Goal: Information Seeking & Learning: Find specific fact

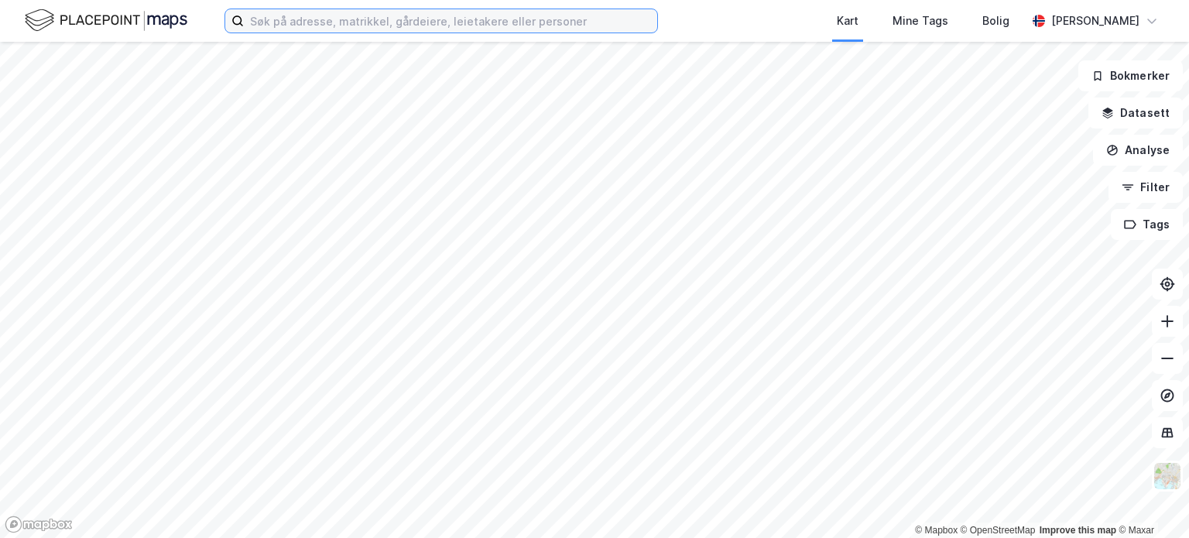
click at [300, 20] on input at bounding box center [451, 20] width 414 height 23
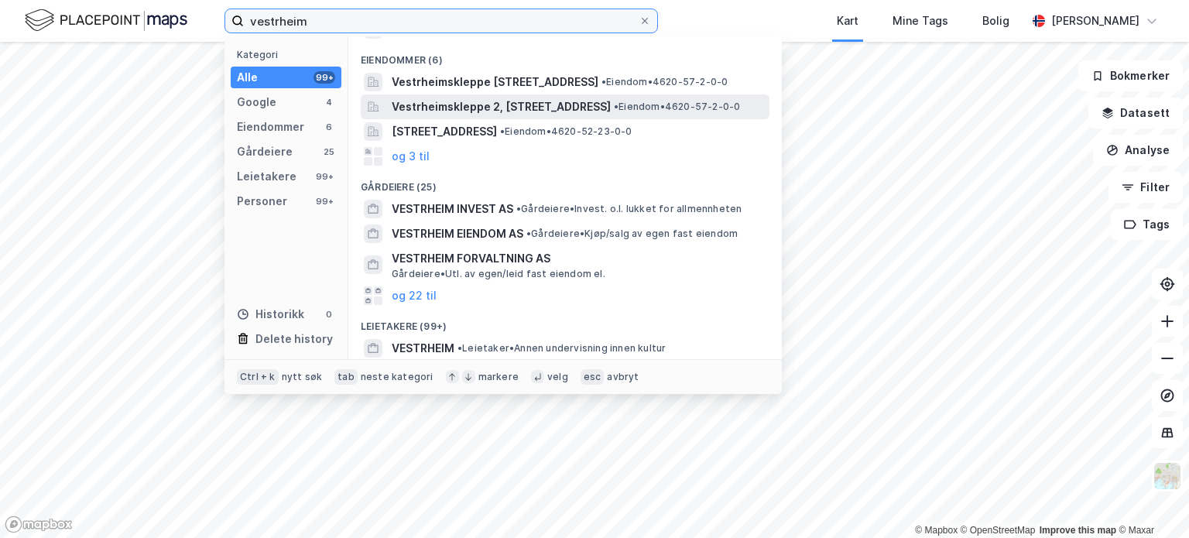
scroll to position [155, 0]
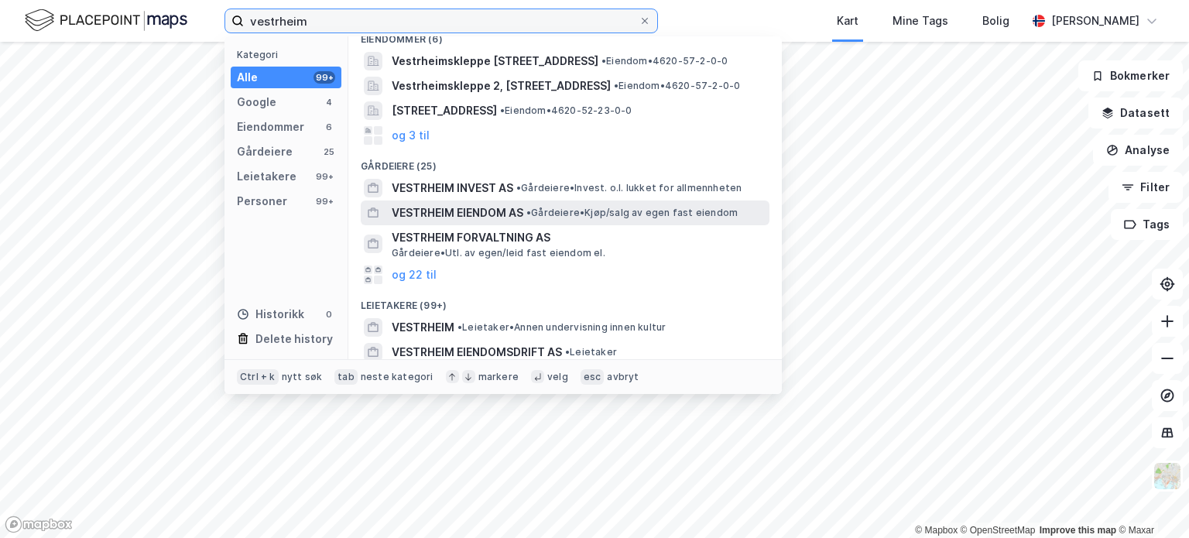
type input "vestrheim"
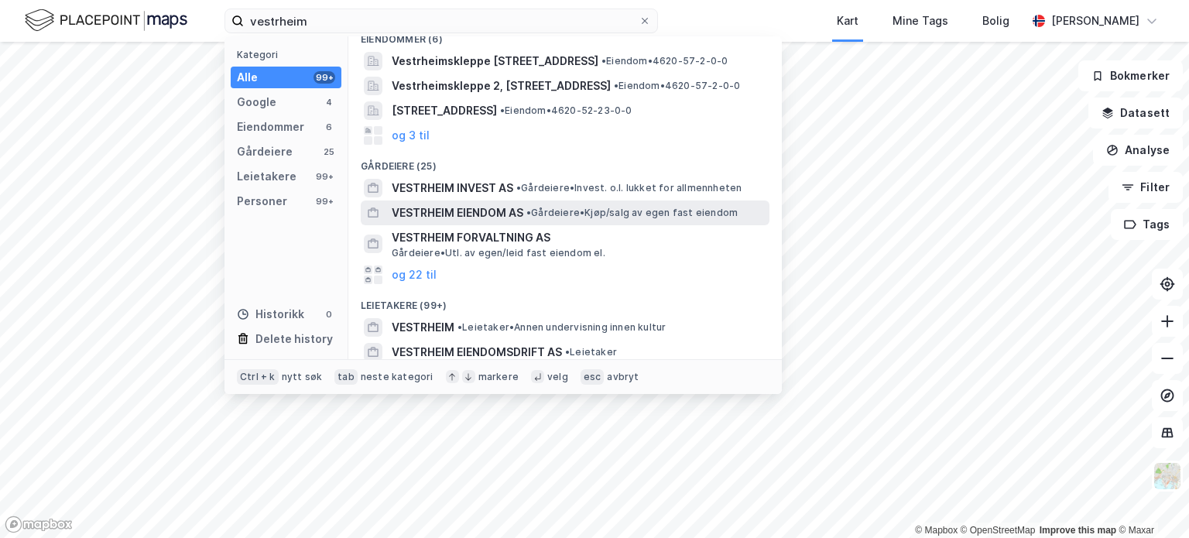
click at [430, 210] on span "VESTRHEIM EIENDOM AS" at bounding box center [458, 213] width 132 height 19
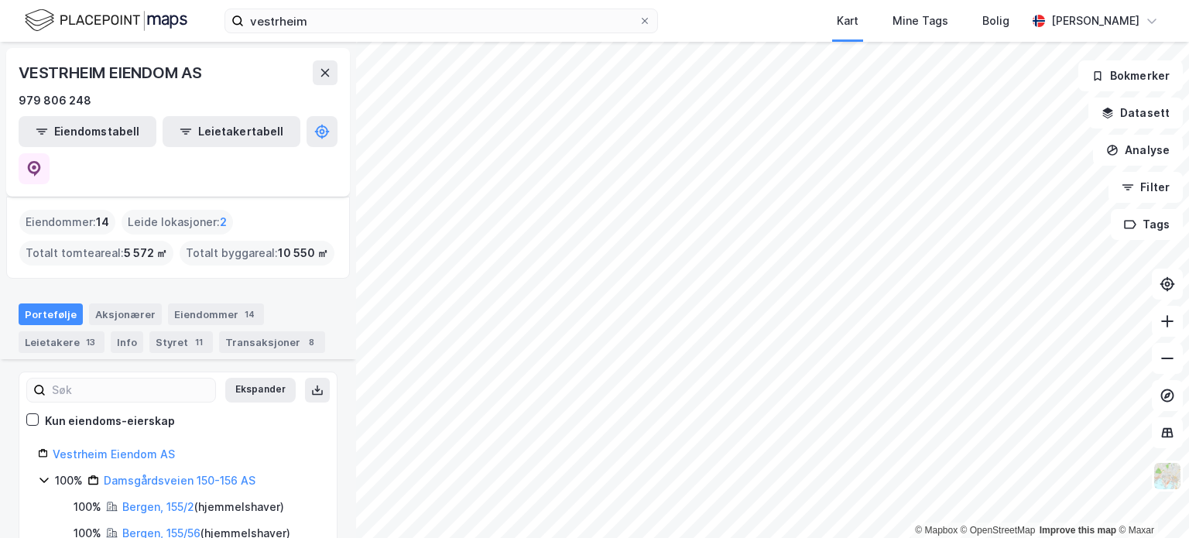
scroll to position [155, 0]
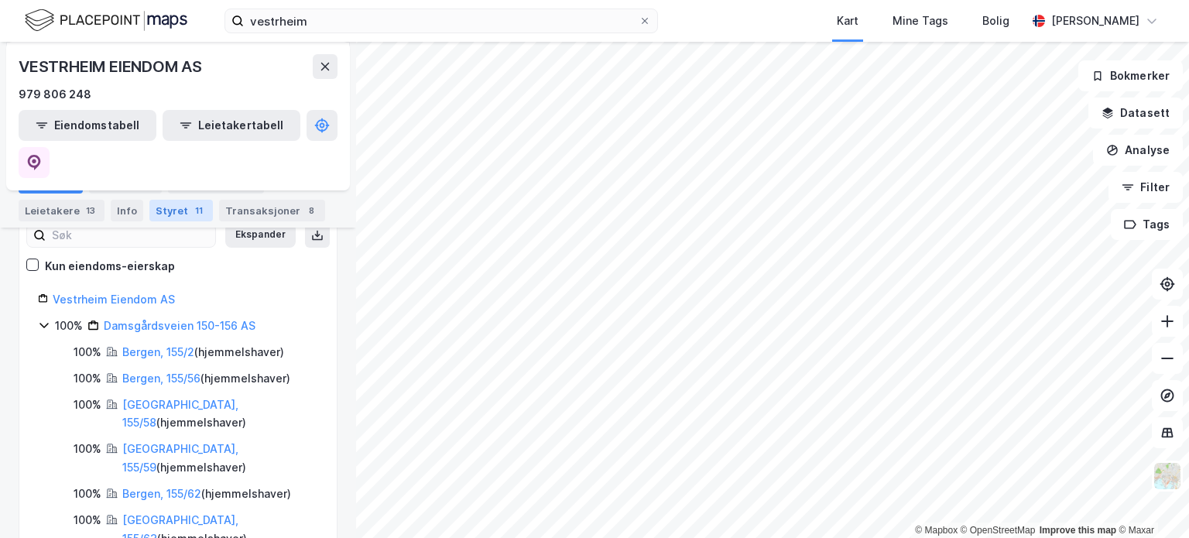
click at [177, 208] on div "Styret 11" at bounding box center [181, 211] width 64 height 22
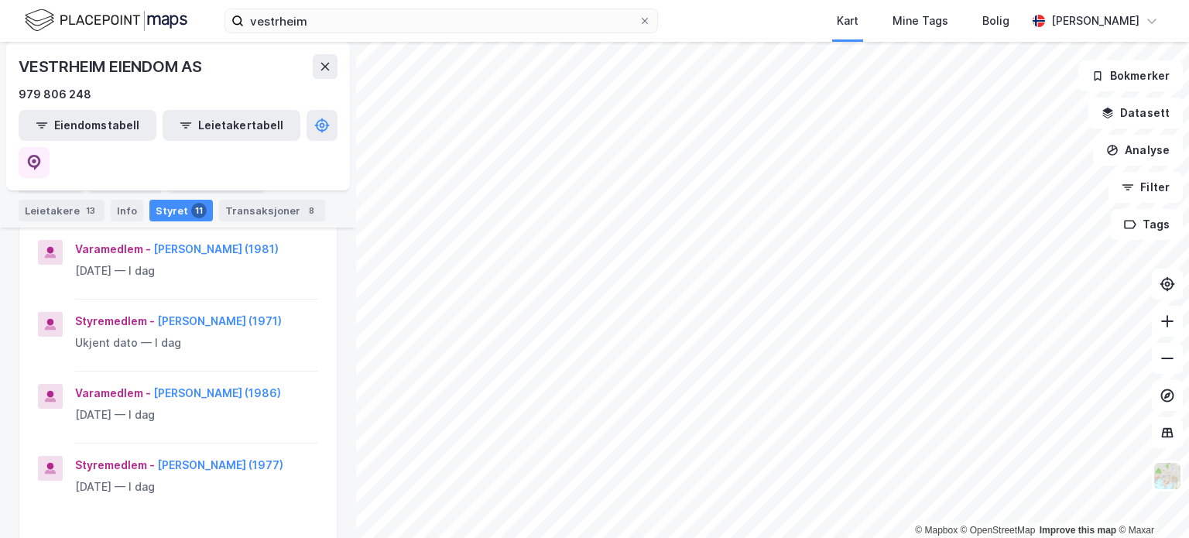
scroll to position [697, 0]
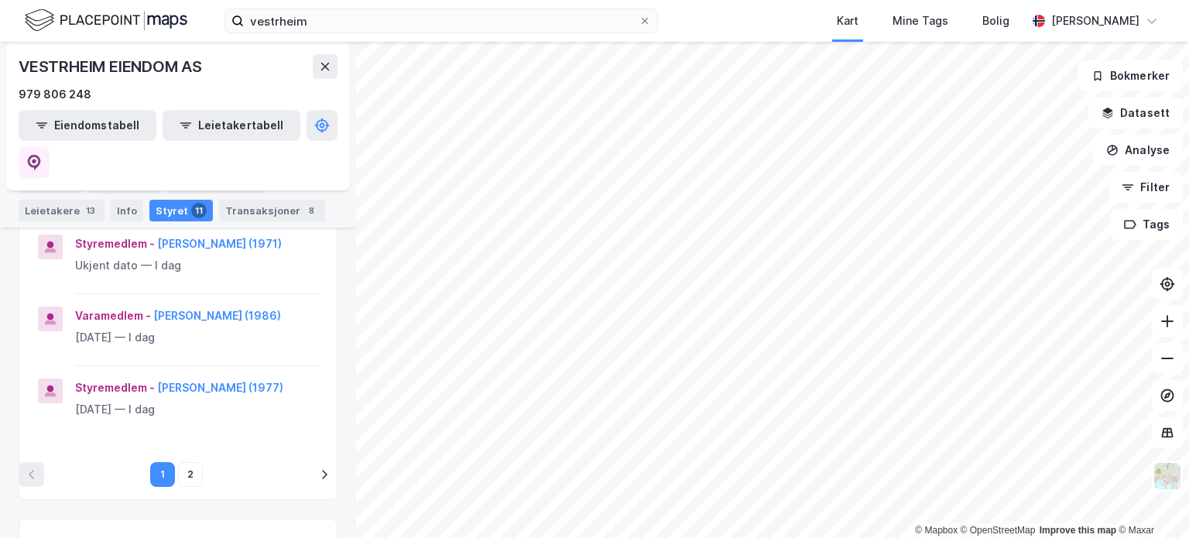
drag, startPoint x: 322, startPoint y: 362, endPoint x: 334, endPoint y: 360, distance: 11.8
drag, startPoint x: 334, startPoint y: 360, endPoint x: 343, endPoint y: 380, distance: 22.2
click at [343, 380] on div "VESTRHEIM EIENDOM AS 979 806 248 Eiendomstabell Leietakertabell Eiendommer : 14…" at bounding box center [178, 290] width 356 height 496
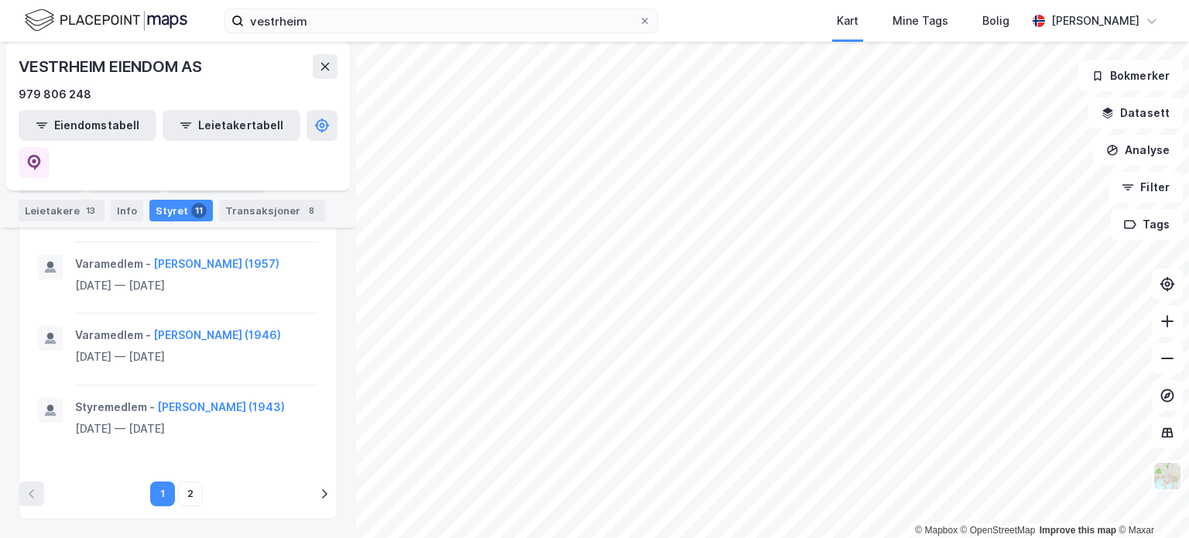
scroll to position [1609, 0]
